Goal: Information Seeking & Learning: Check status

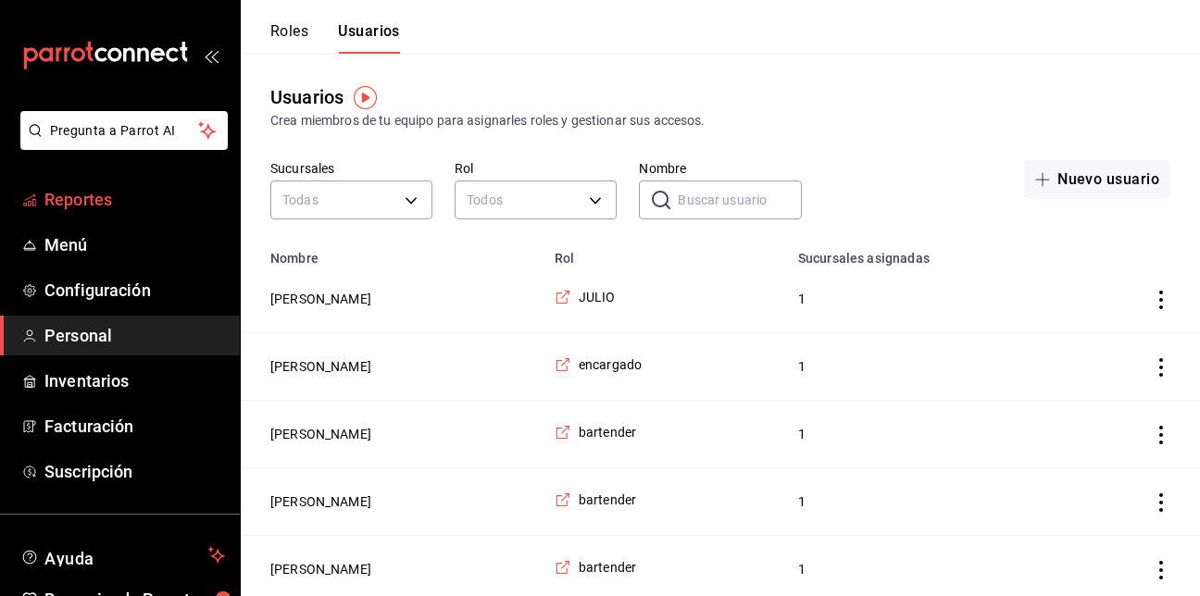
click at [123, 202] on span "Reportes" at bounding box center [134, 199] width 181 height 25
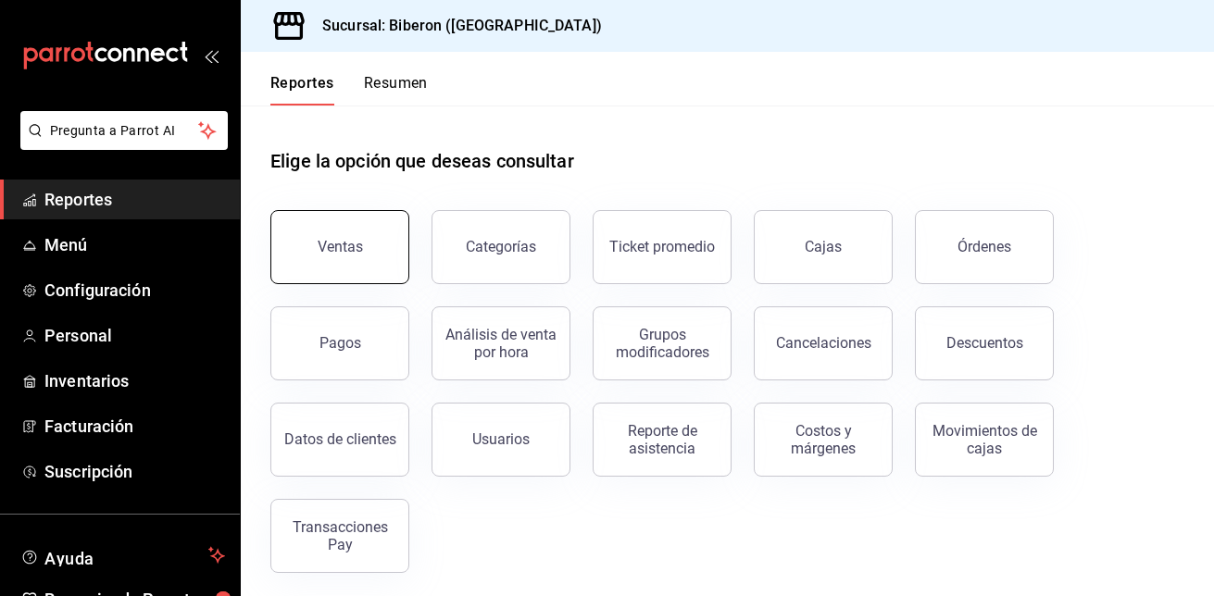
click at [396, 247] on button "Ventas" at bounding box center [339, 247] width 139 height 74
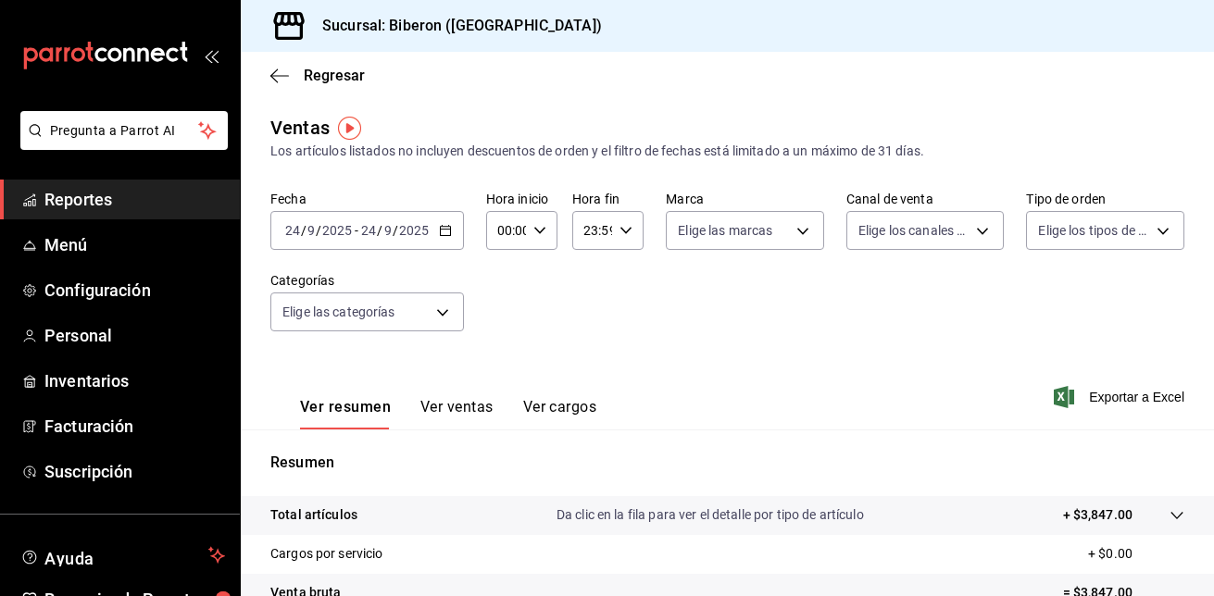
click at [447, 230] on \(Stroke\) "button" at bounding box center [445, 229] width 10 height 1
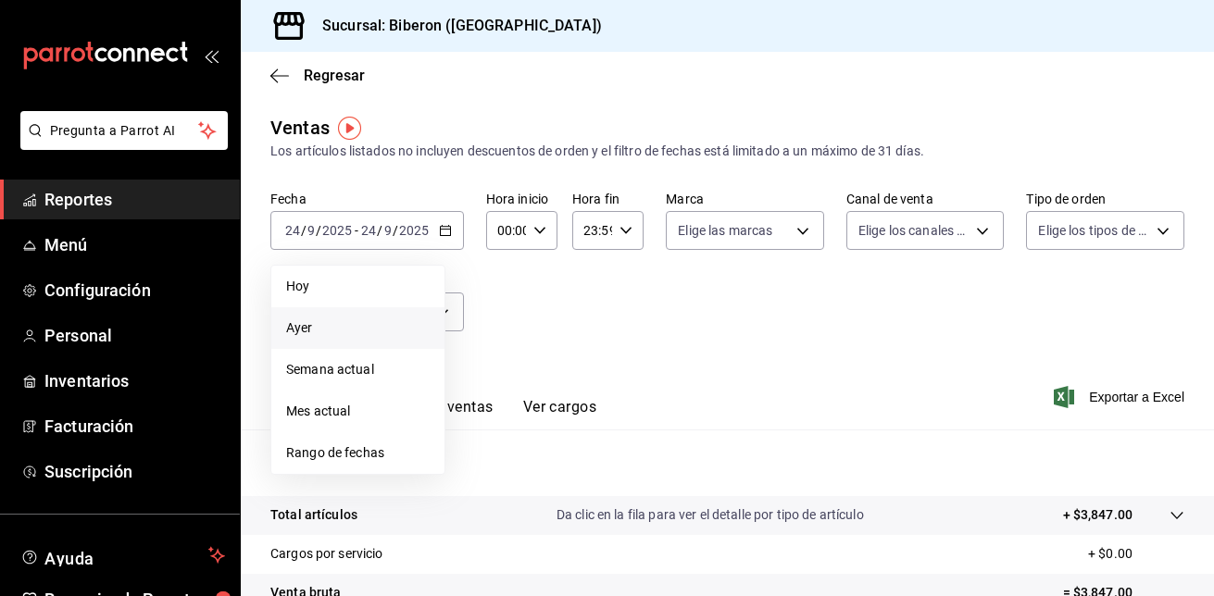
click at [386, 321] on span "Ayer" at bounding box center [357, 327] width 143 height 19
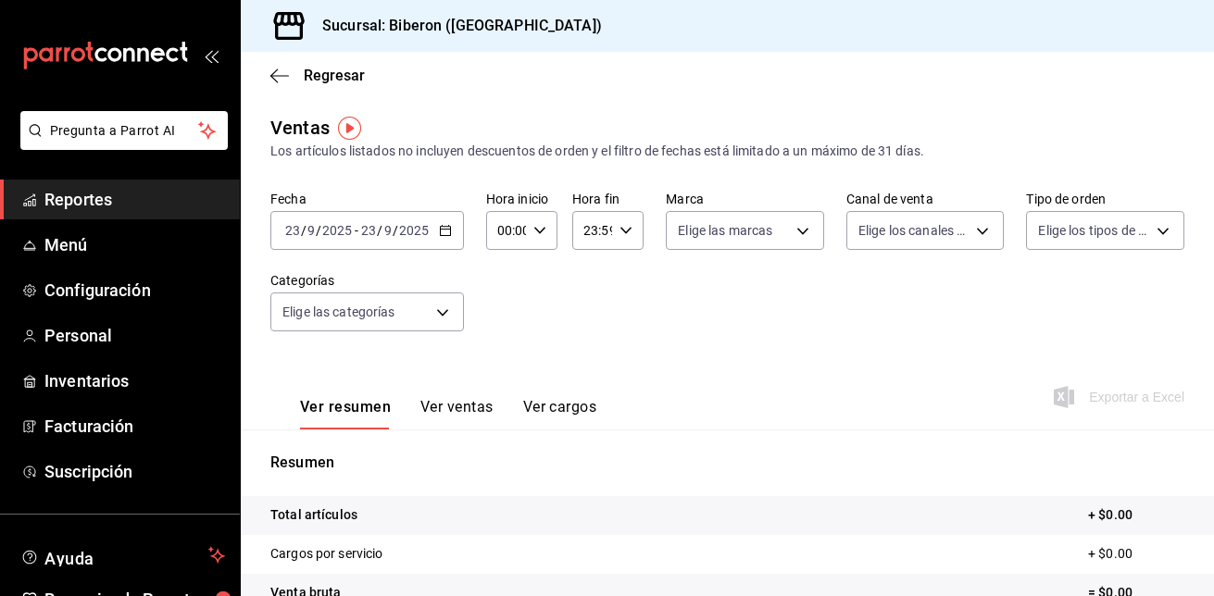
click at [447, 228] on icon "button" at bounding box center [445, 230] width 13 height 13
click at [448, 232] on icon "button" at bounding box center [445, 230] width 13 height 13
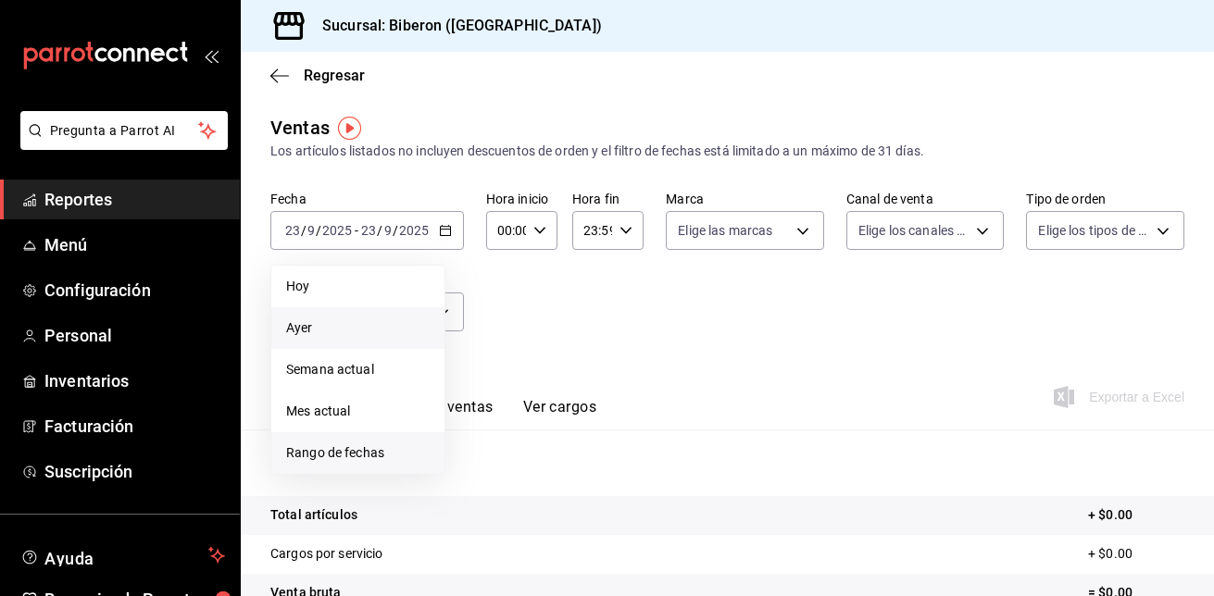
click at [370, 449] on span "Rango de fechas" at bounding box center [357, 452] width 143 height 19
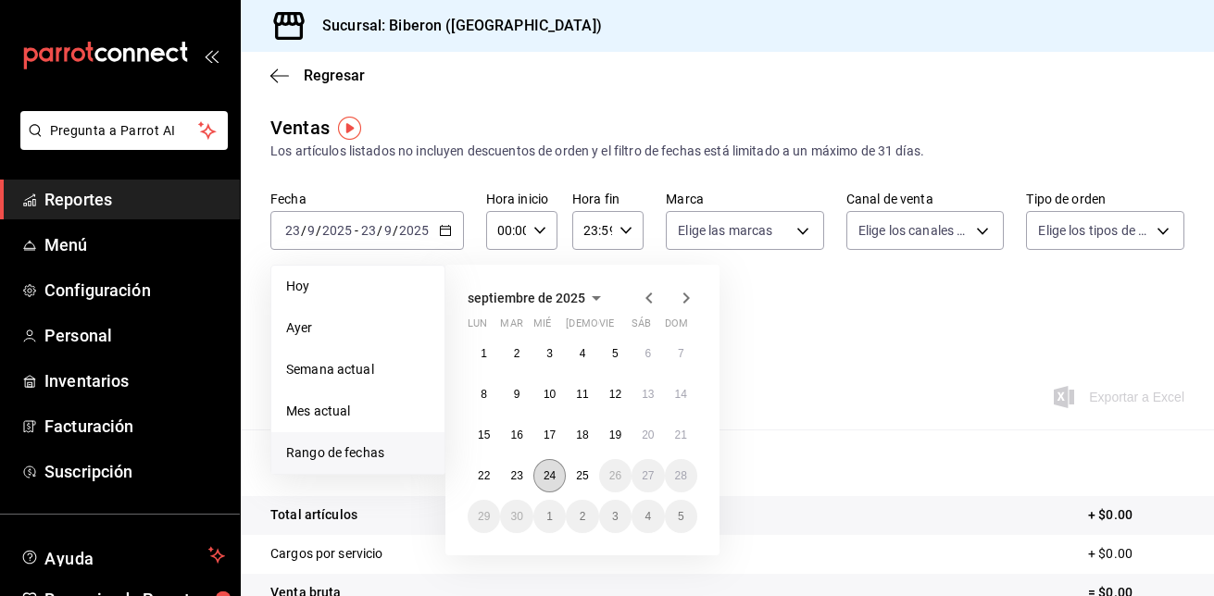
click at [552, 482] on button "24" at bounding box center [549, 475] width 32 height 33
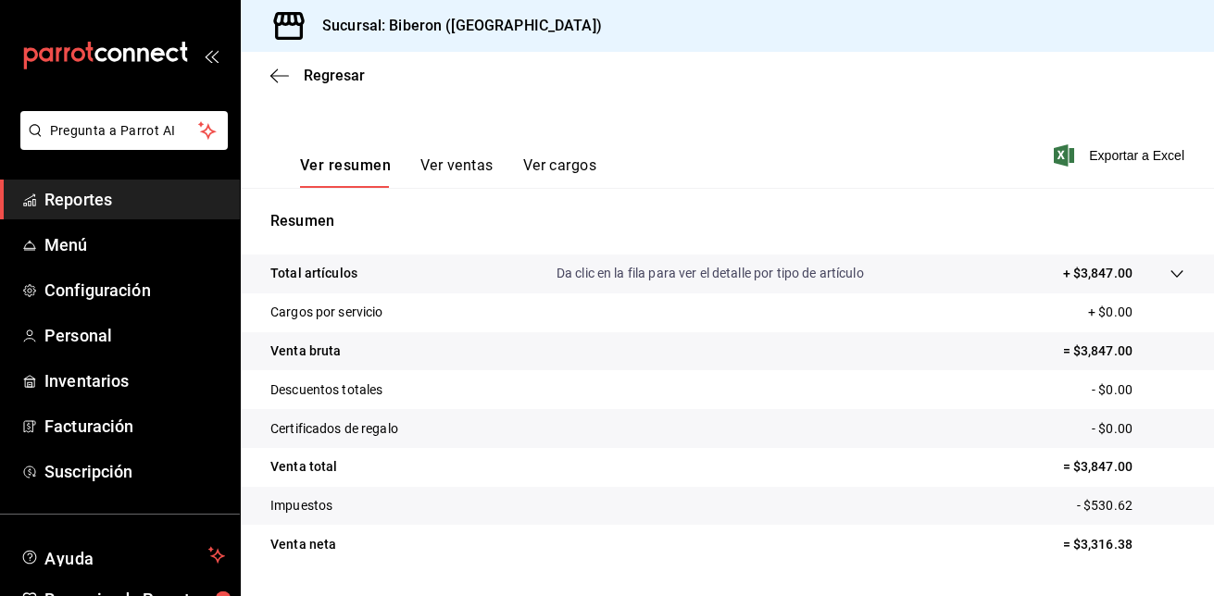
scroll to position [291, 0]
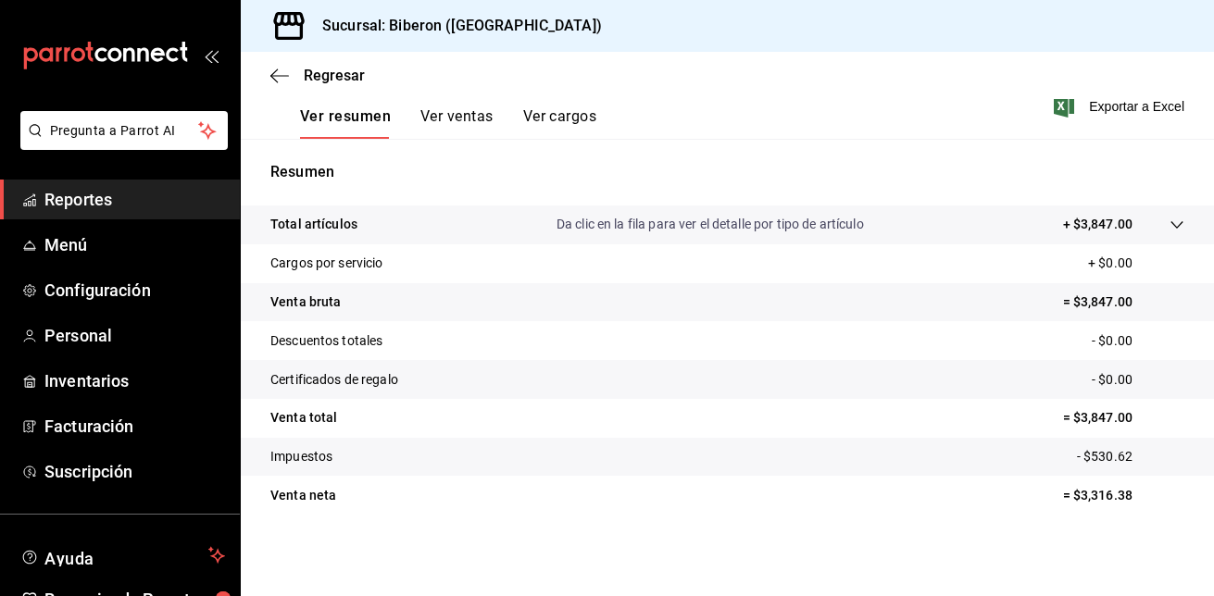
click at [1169, 222] on icon at bounding box center [1176, 225] width 15 height 15
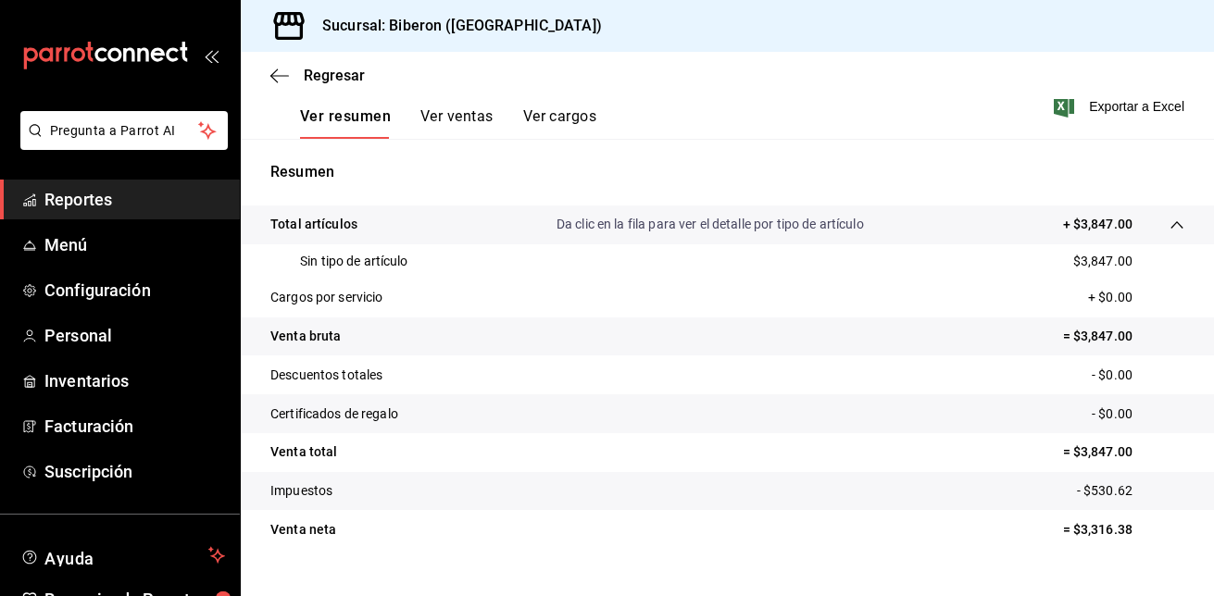
click at [448, 115] on button "Ver ventas" at bounding box center [456, 122] width 73 height 31
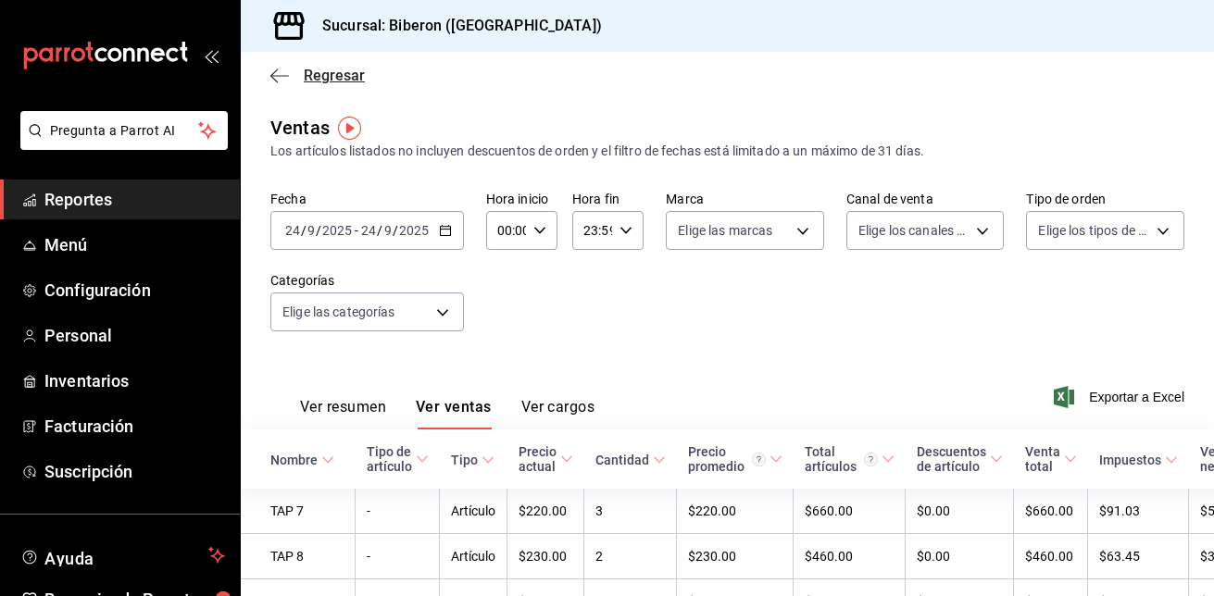
click at [279, 75] on icon "button" at bounding box center [279, 75] width 19 height 1
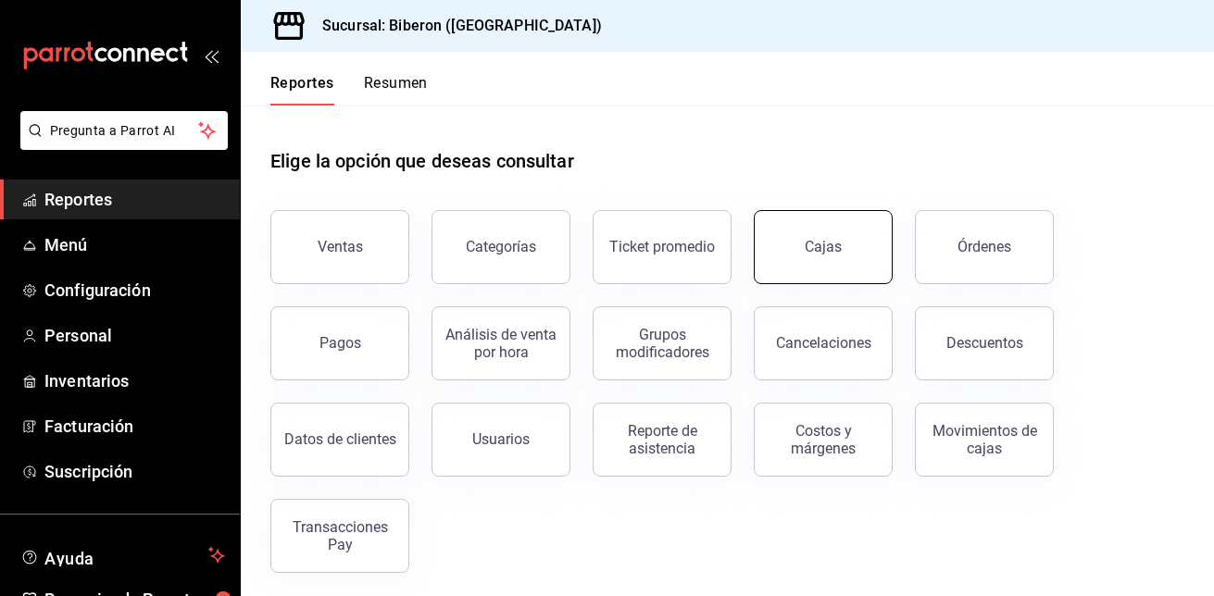
click at [829, 257] on link "Cajas" at bounding box center [823, 247] width 139 height 74
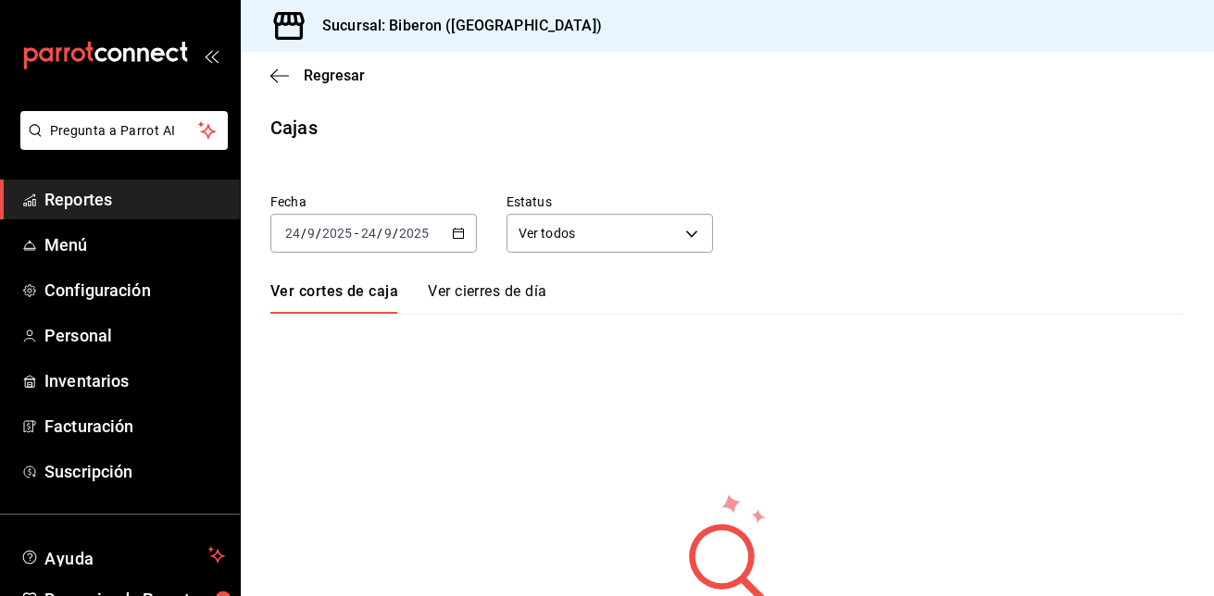
click at [444, 289] on link "Ver cierres de día" at bounding box center [487, 297] width 118 height 31
click at [277, 70] on icon "button" at bounding box center [273, 76] width 7 height 14
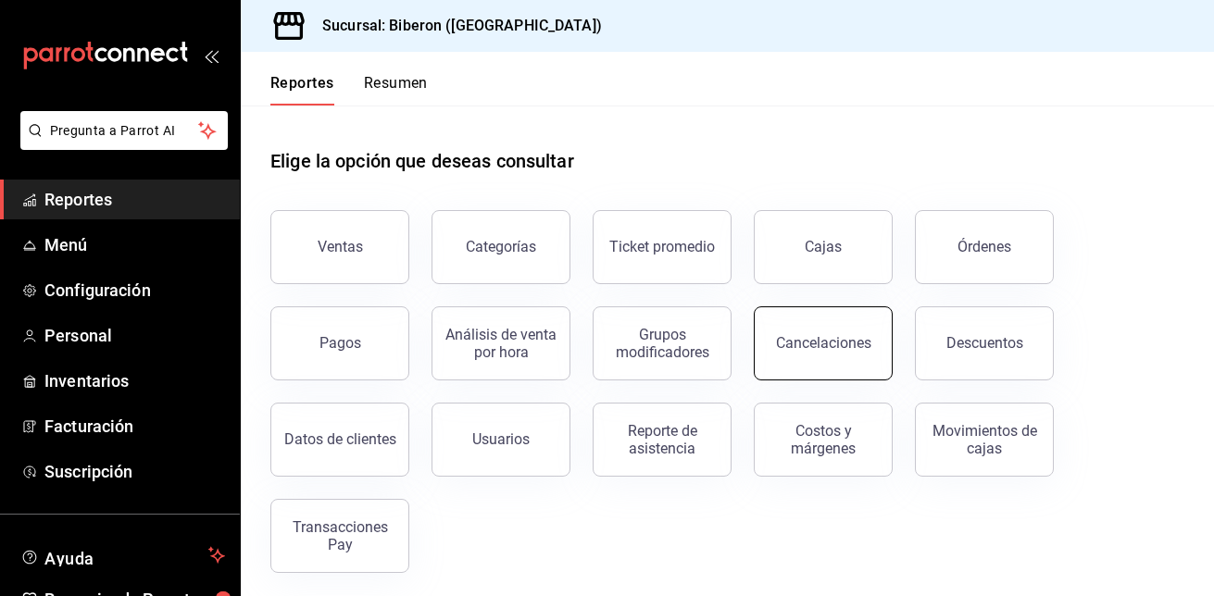
click at [806, 321] on button "Cancelaciones" at bounding box center [823, 343] width 139 height 74
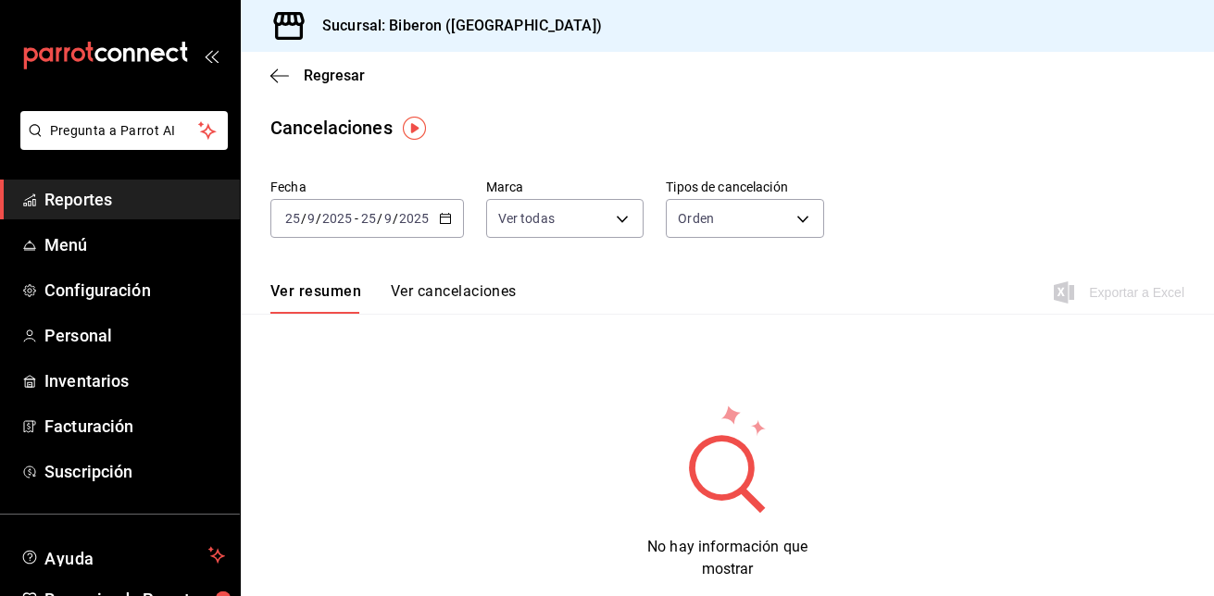
click at [447, 219] on icon "button" at bounding box center [445, 218] width 13 height 13
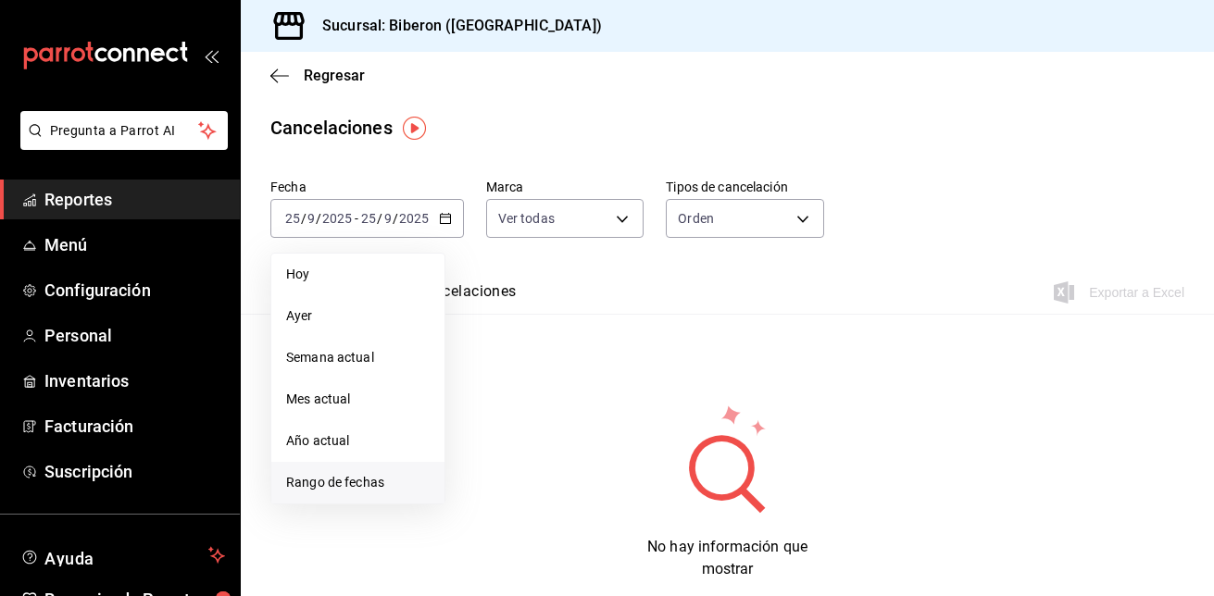
click at [392, 484] on span "Rango de fechas" at bounding box center [357, 482] width 143 height 19
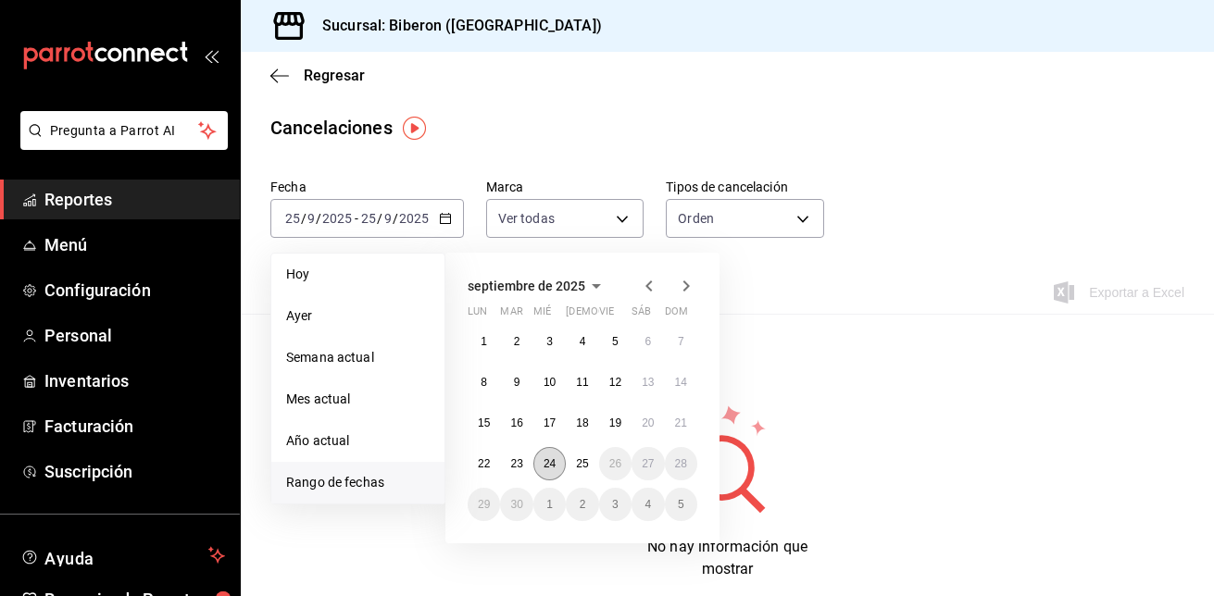
click at [551, 464] on abbr "24" at bounding box center [549, 463] width 12 height 13
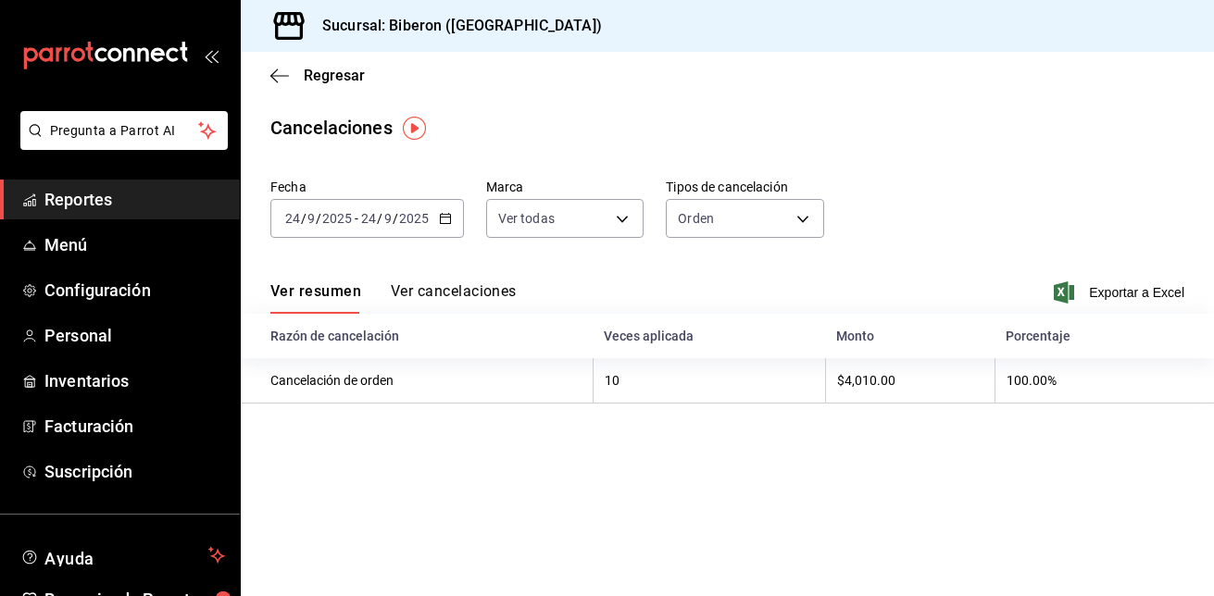
click at [477, 292] on button "Ver cancelaciones" at bounding box center [454, 297] width 126 height 31
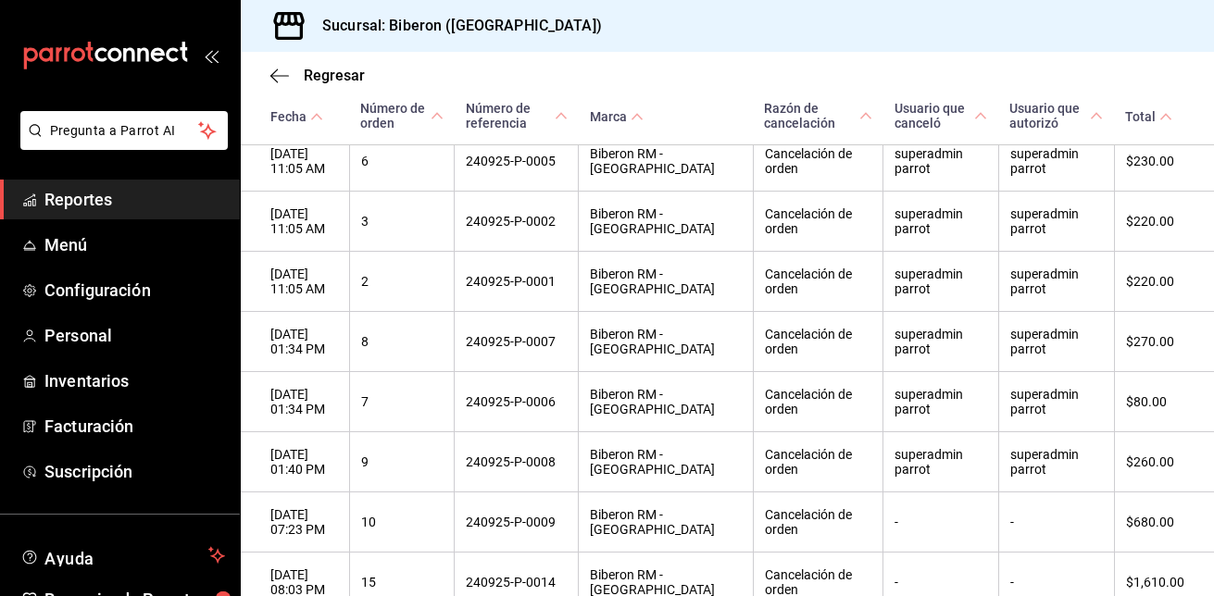
scroll to position [507, 0]
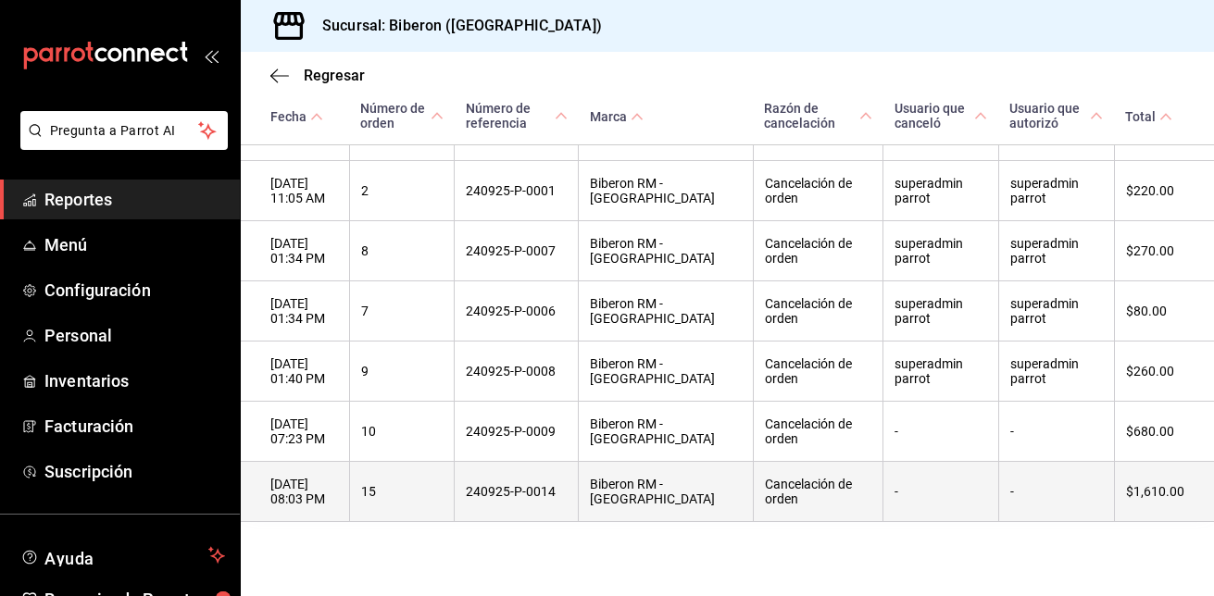
click at [753, 491] on th "Cancelación de orden" at bounding box center [818, 492] width 131 height 60
click at [392, 490] on th "15" at bounding box center [402, 492] width 106 height 60
click at [455, 499] on th "15" at bounding box center [402, 492] width 106 height 60
click at [632, 494] on th "Biberon RM - [GEOGRAPHIC_DATA]" at bounding box center [666, 492] width 175 height 60
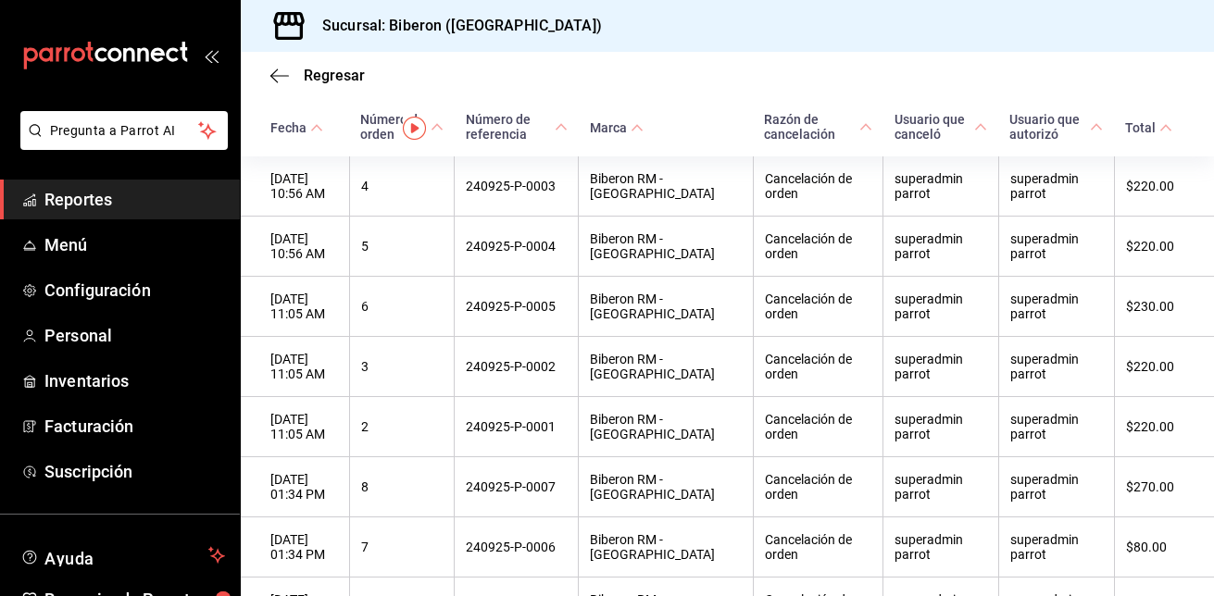
scroll to position [0, 0]
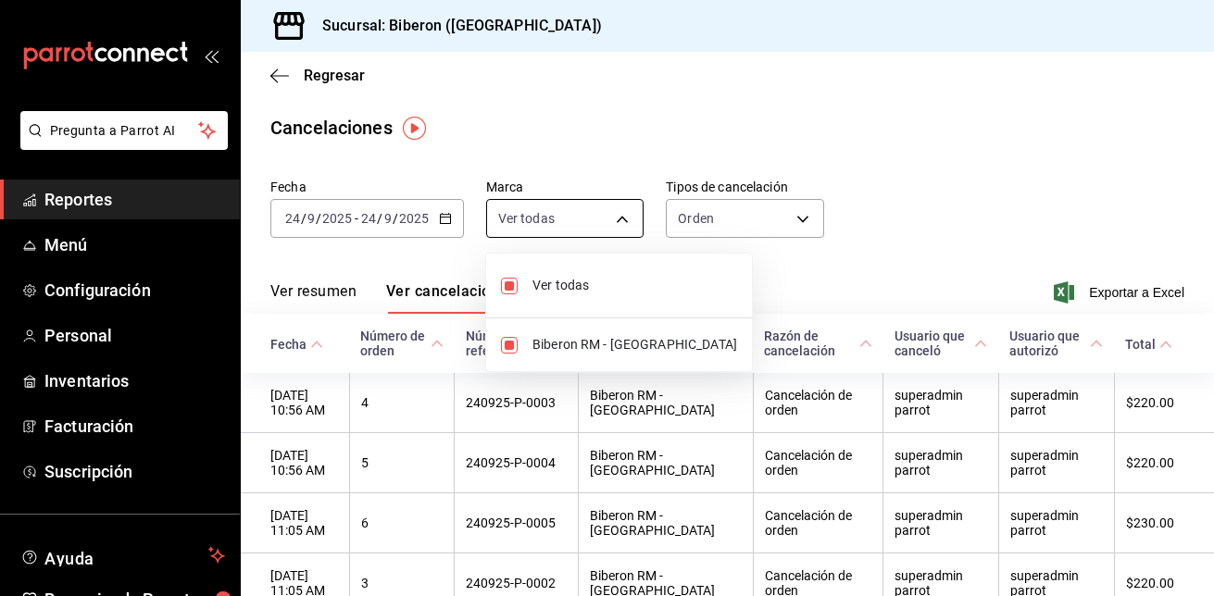
click at [619, 217] on body "Pregunta a Parrot AI Reportes Menú Configuración Personal Inventarios Facturaci…" at bounding box center [607, 298] width 1214 height 596
click at [797, 218] on div at bounding box center [607, 298] width 1214 height 596
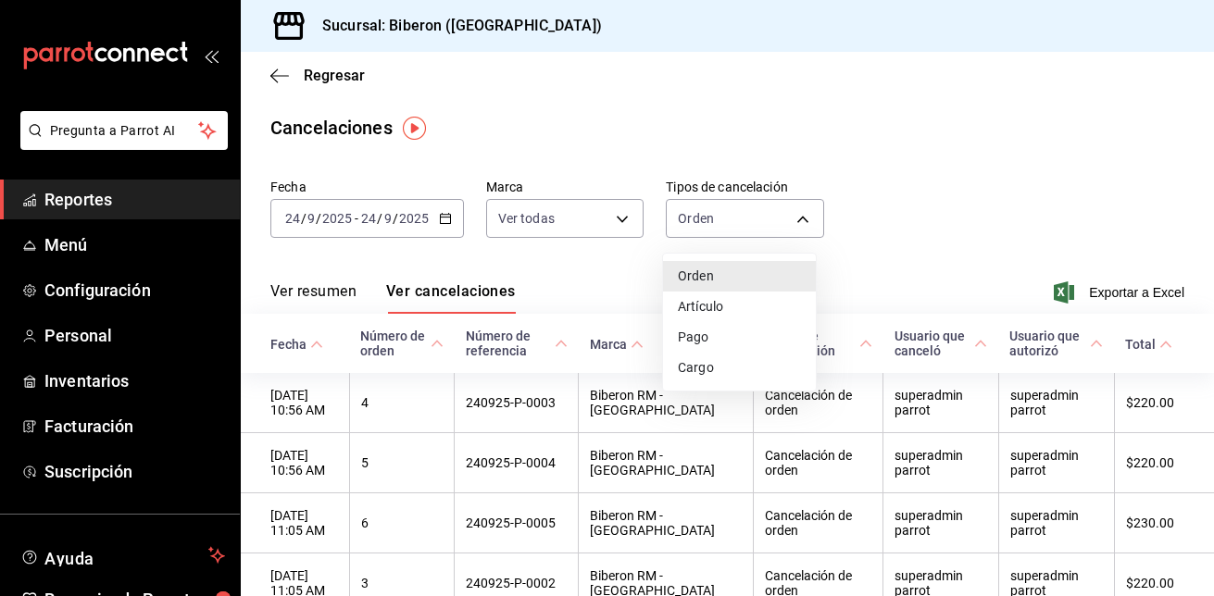
click at [797, 218] on body "Pregunta a Parrot AI Reportes Menú Configuración Personal Inventarios Facturaci…" at bounding box center [607, 298] width 1214 height 596
click at [873, 189] on div at bounding box center [607, 298] width 1214 height 596
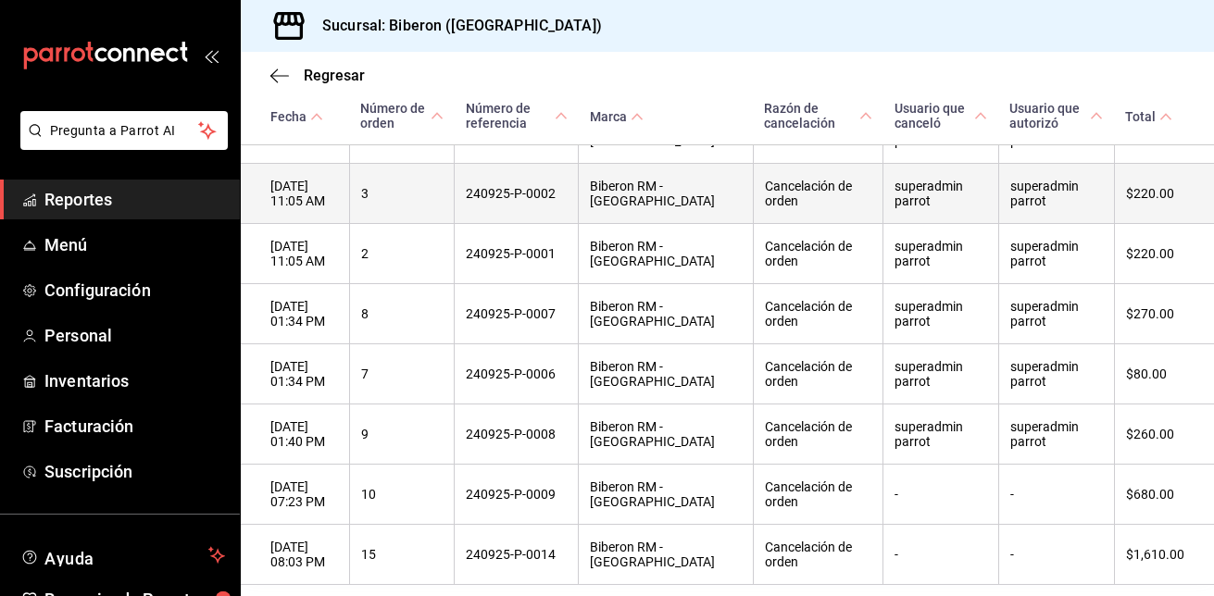
scroll to position [507, 0]
